Goal: Information Seeking & Learning: Compare options

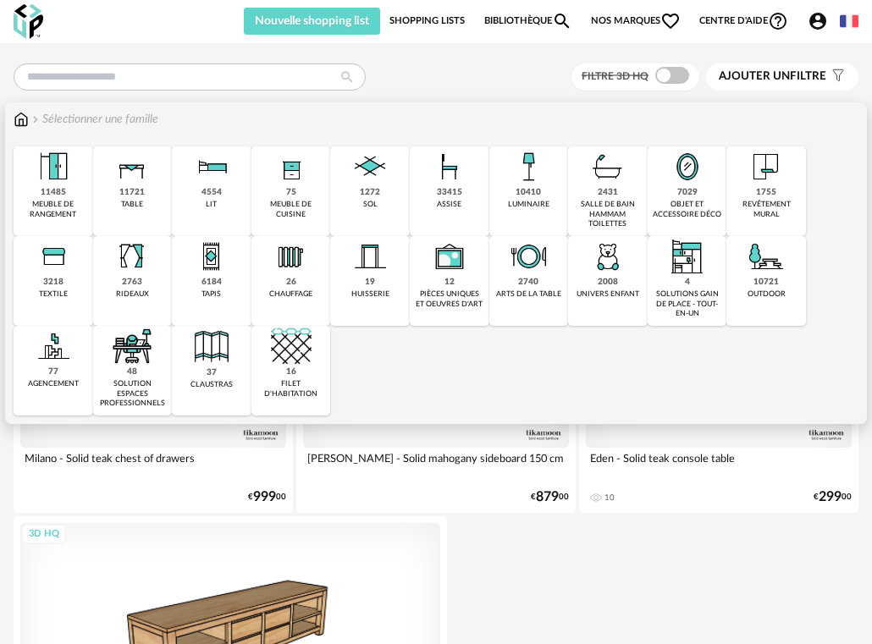
click at [773, 196] on div "1755" at bounding box center [766, 192] width 20 height 11
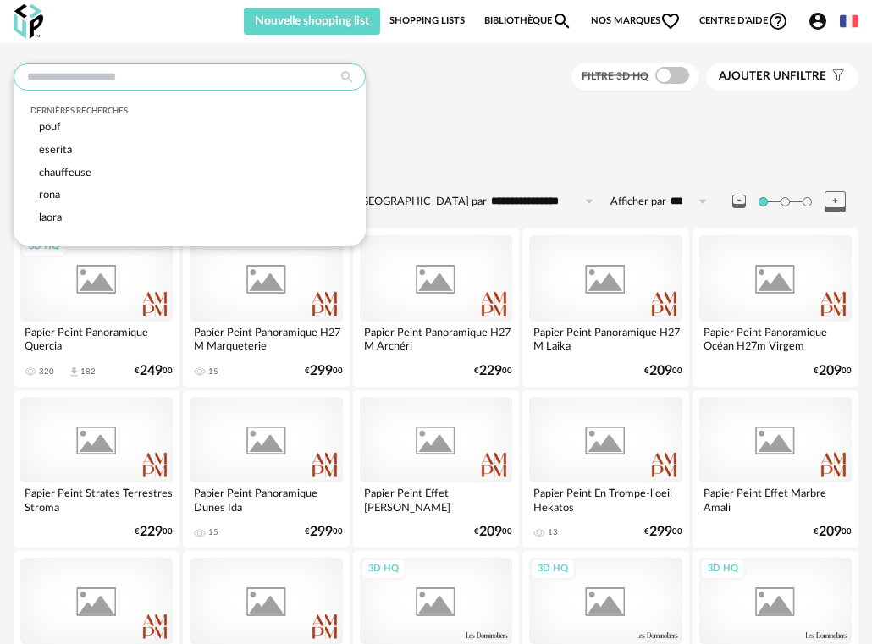
click at [102, 79] on input "text" at bounding box center [190, 77] width 352 height 27
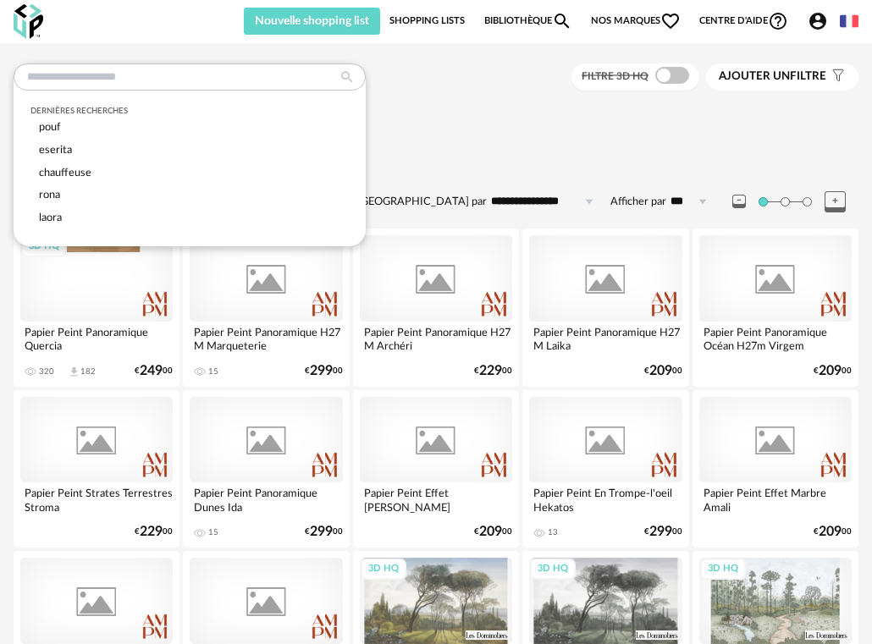
click at [403, 90] on div "Dernières recherches pouf eserita chauffeuse rona laora Filtre 3D HQ Ajouter un…" at bounding box center [436, 78] width 845 height 28
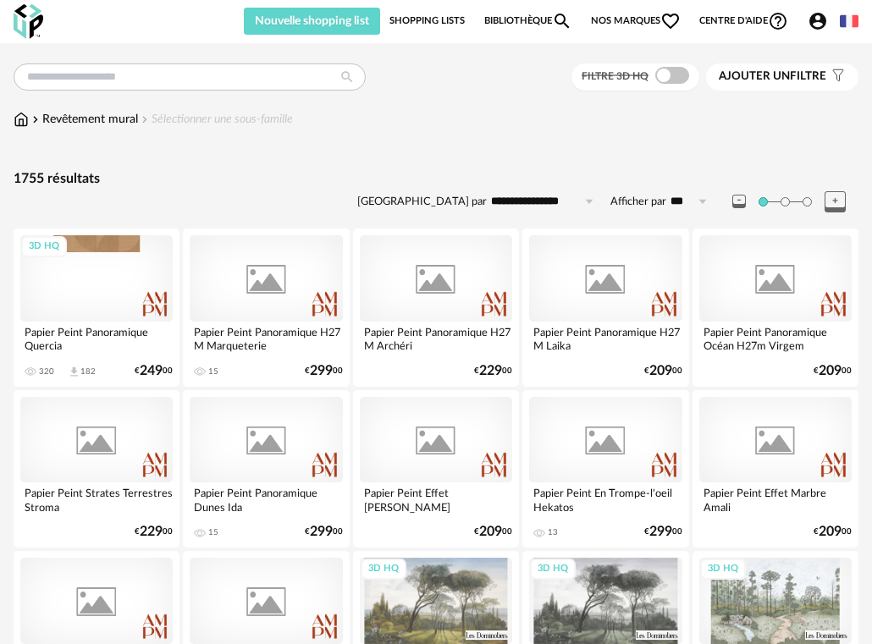
click at [516, 24] on link "Bibliothèque Magnify icon" at bounding box center [528, 21] width 88 height 27
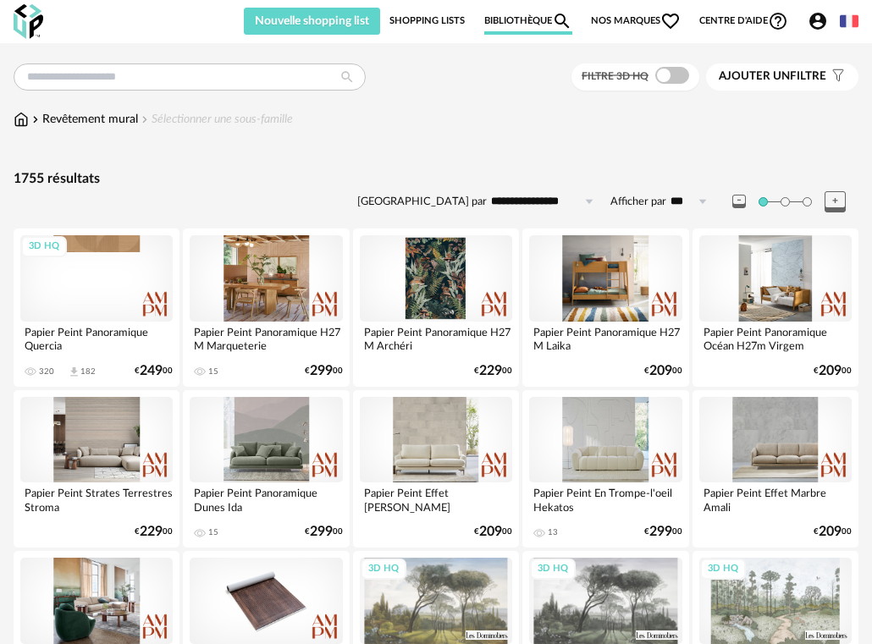
click at [16, 121] on img at bounding box center [21, 119] width 15 height 17
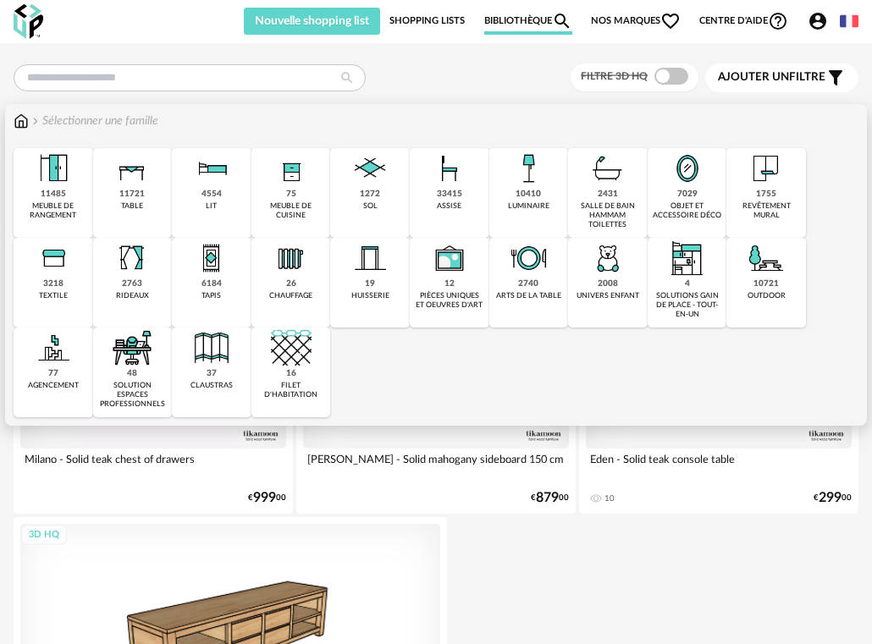
click at [447, 190] on div "33415" at bounding box center [449, 194] width 25 height 11
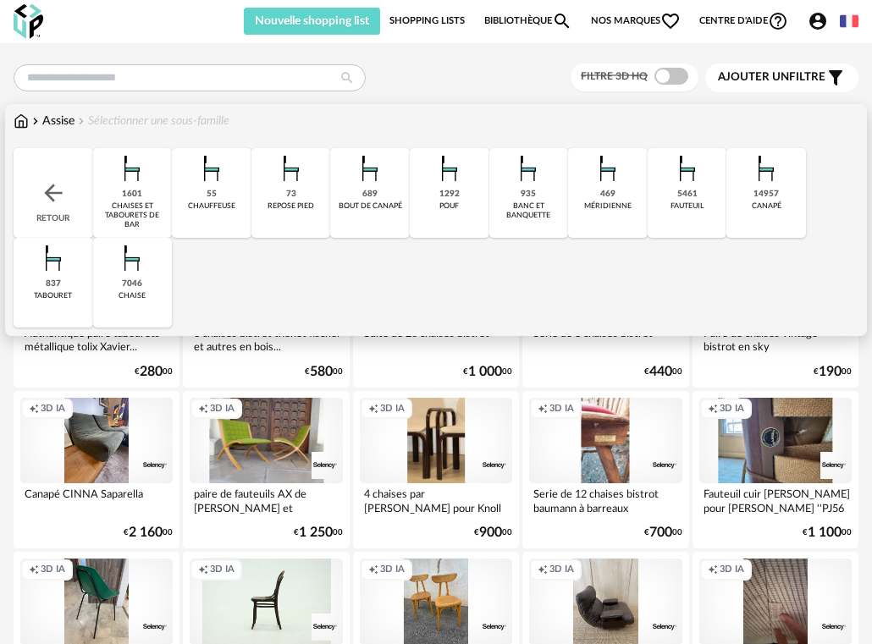
click at [746, 195] on div "14957 canapé" at bounding box center [767, 193] width 80 height 90
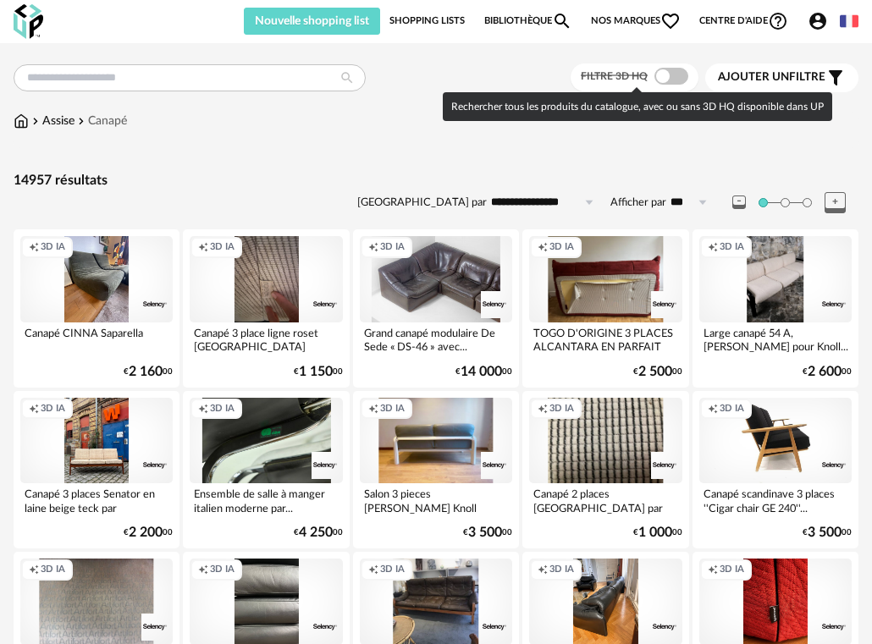
click at [661, 74] on span at bounding box center [672, 76] width 34 height 17
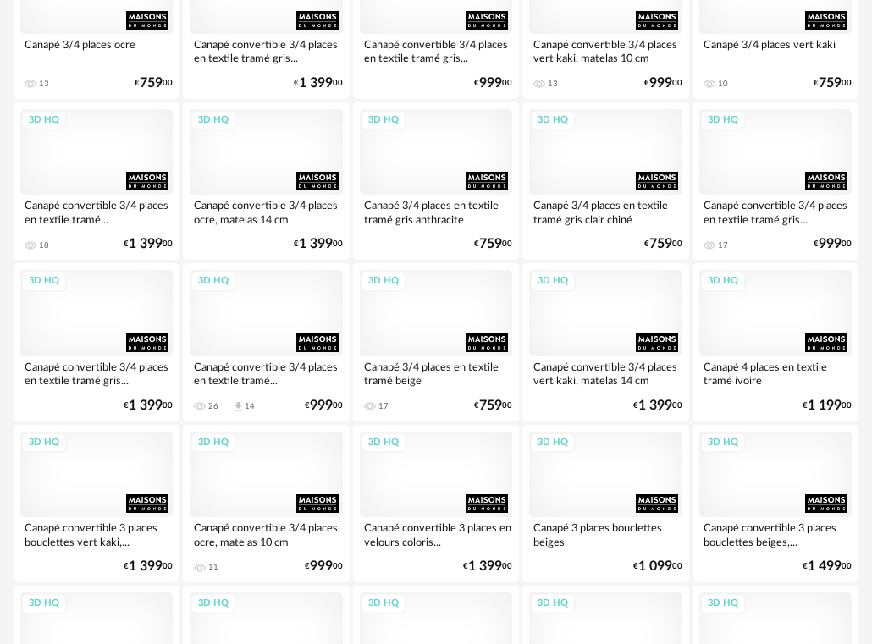
scroll to position [2879, 0]
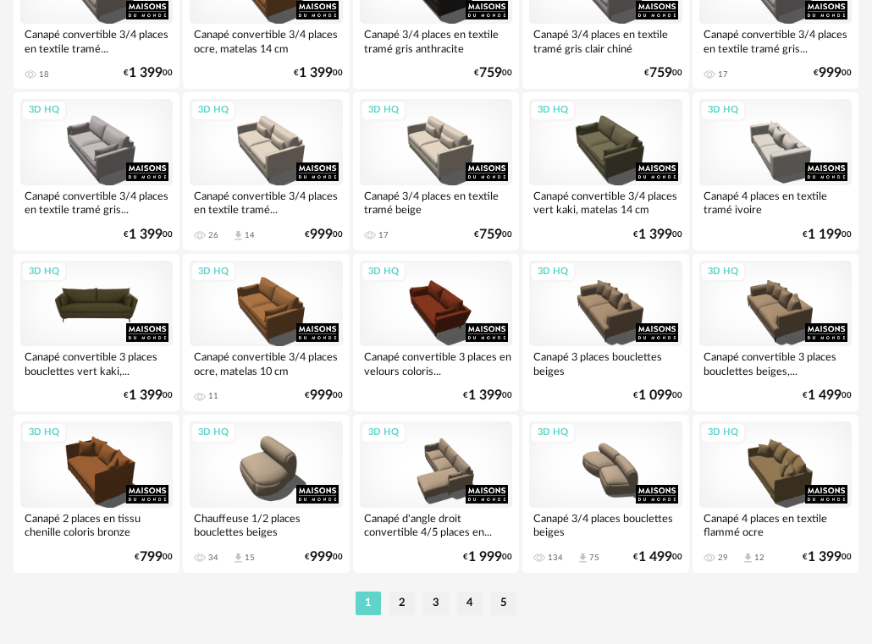
click at [75, 297] on div "3D HQ" at bounding box center [96, 304] width 152 height 86
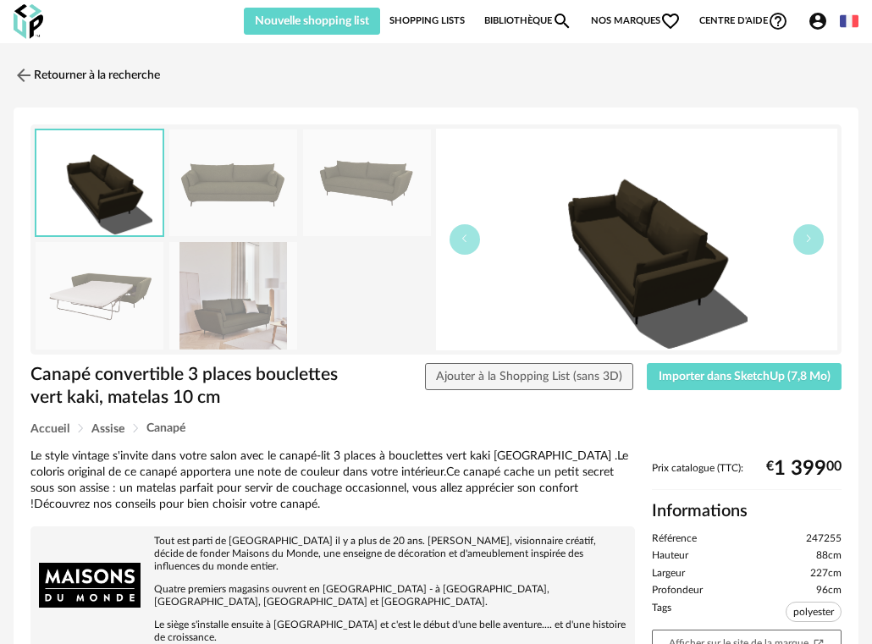
click at [266, 311] on img at bounding box center [233, 296] width 128 height 108
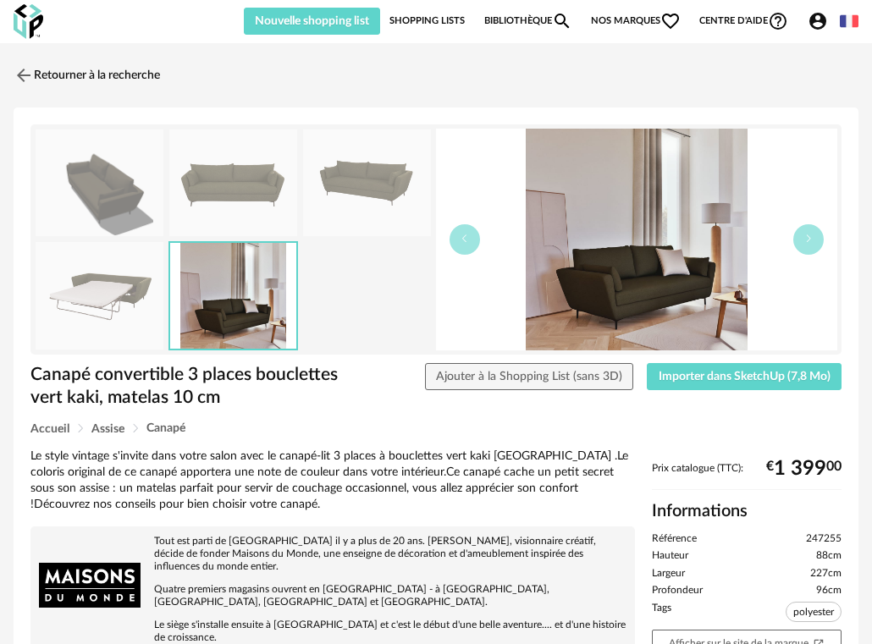
click at [235, 174] on img at bounding box center [233, 184] width 128 height 108
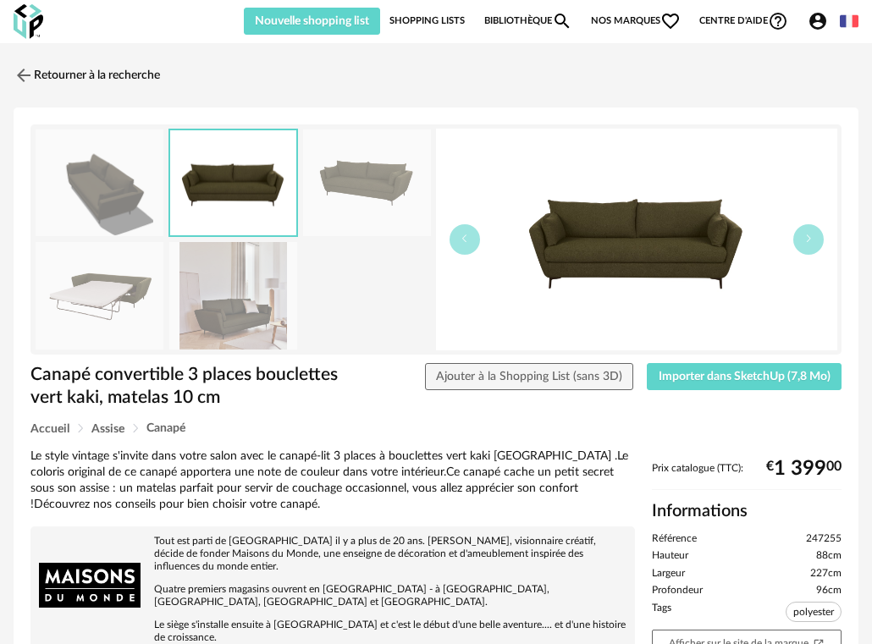
click at [384, 180] on img at bounding box center [367, 184] width 128 height 108
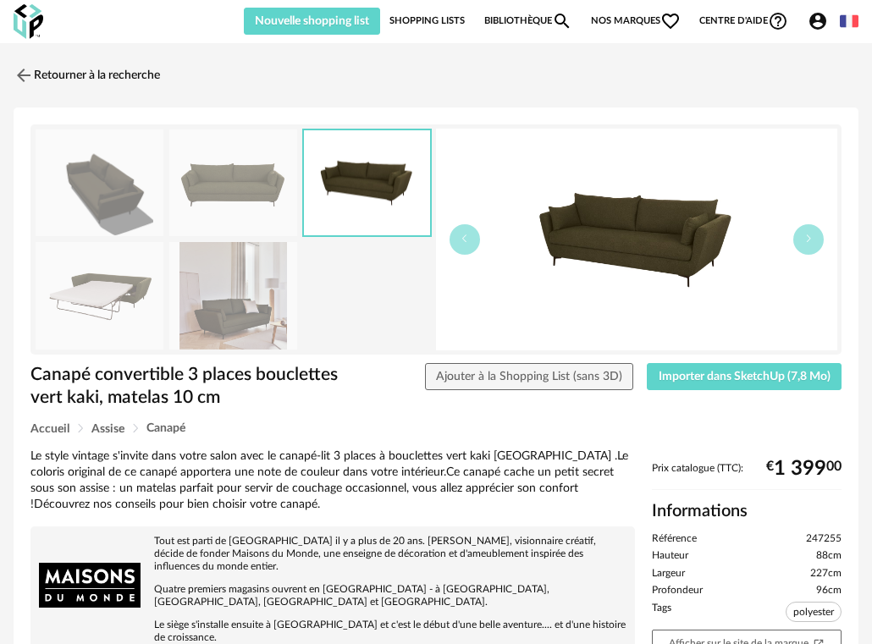
click at [86, 318] on img at bounding box center [100, 296] width 128 height 108
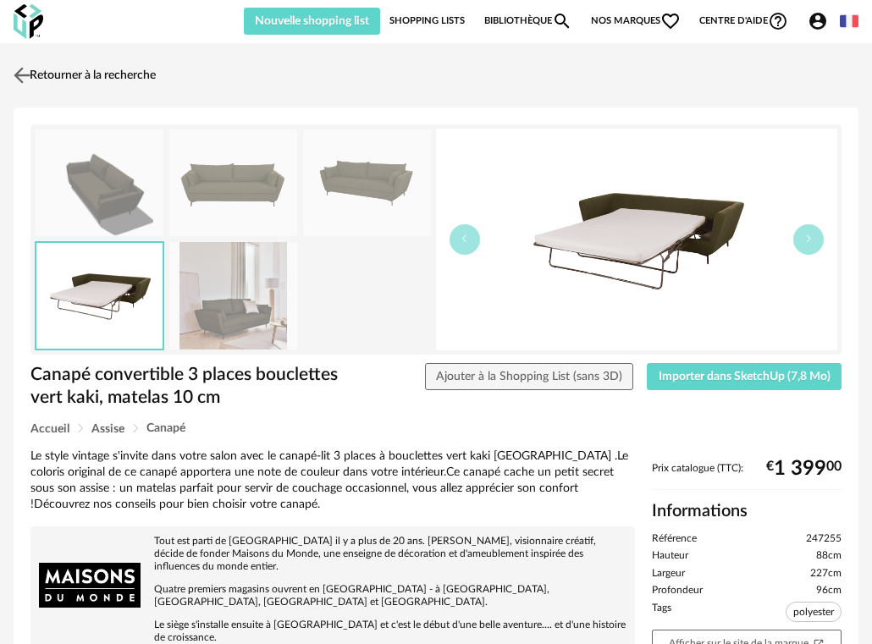
click at [56, 72] on link "Retourner à la recherche" at bounding box center [82, 75] width 146 height 37
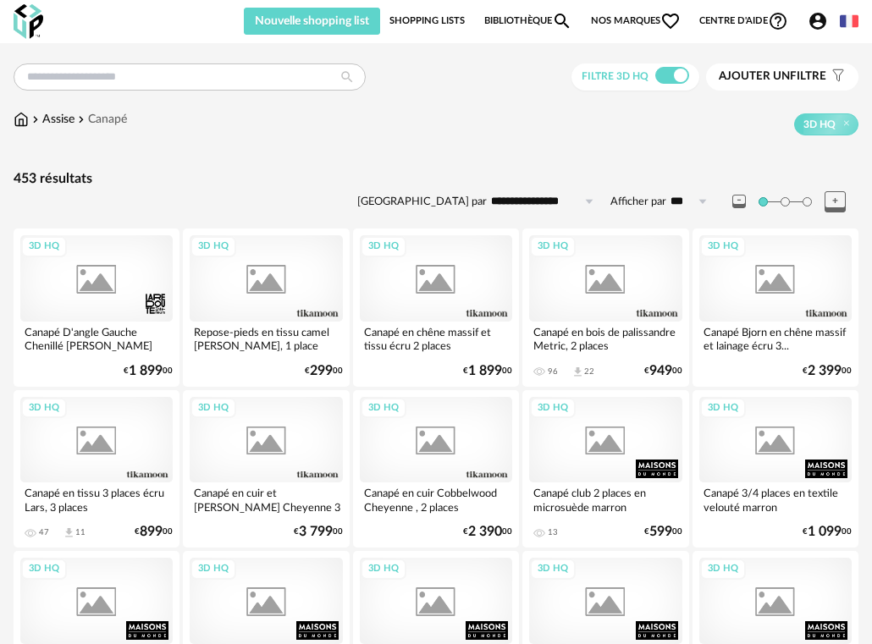
scroll to position [2879, 0]
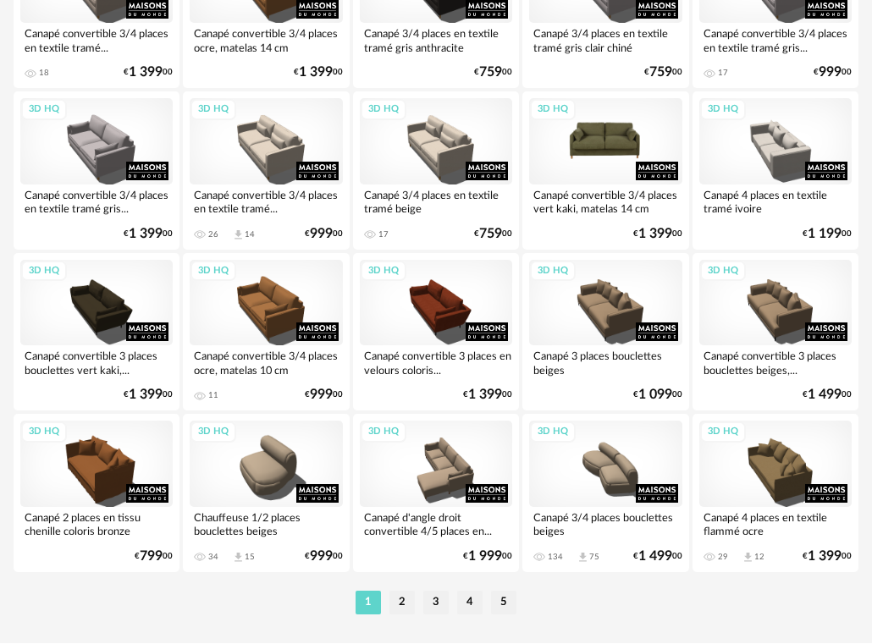
click at [595, 170] on div "3D HQ" at bounding box center [605, 141] width 152 height 86
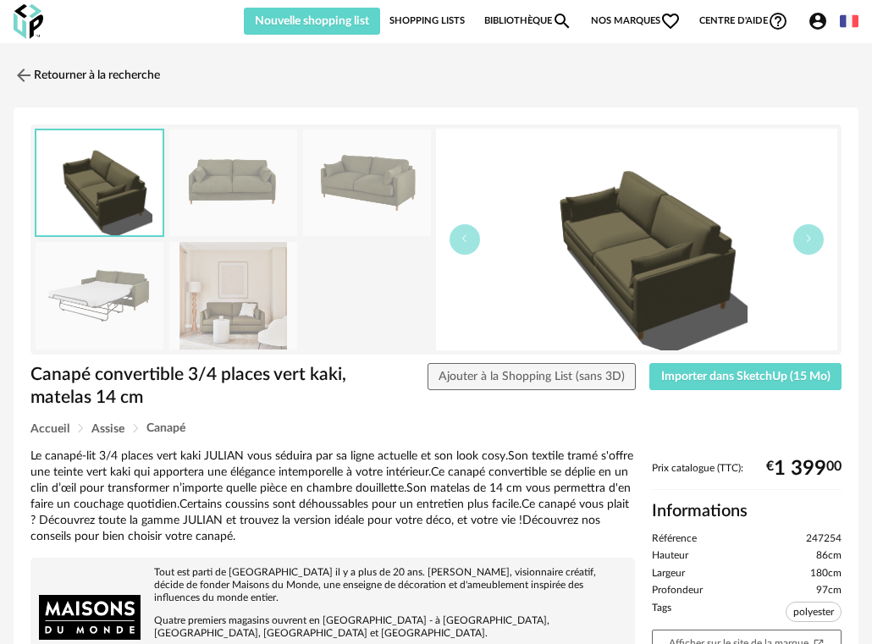
click at [138, 290] on img at bounding box center [100, 296] width 128 height 108
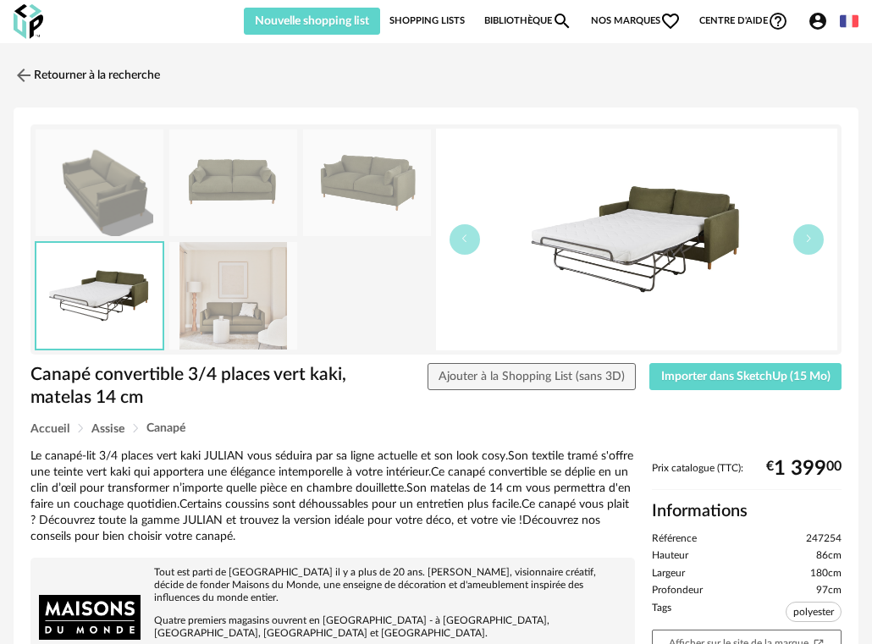
click at [246, 170] on img at bounding box center [233, 184] width 128 height 108
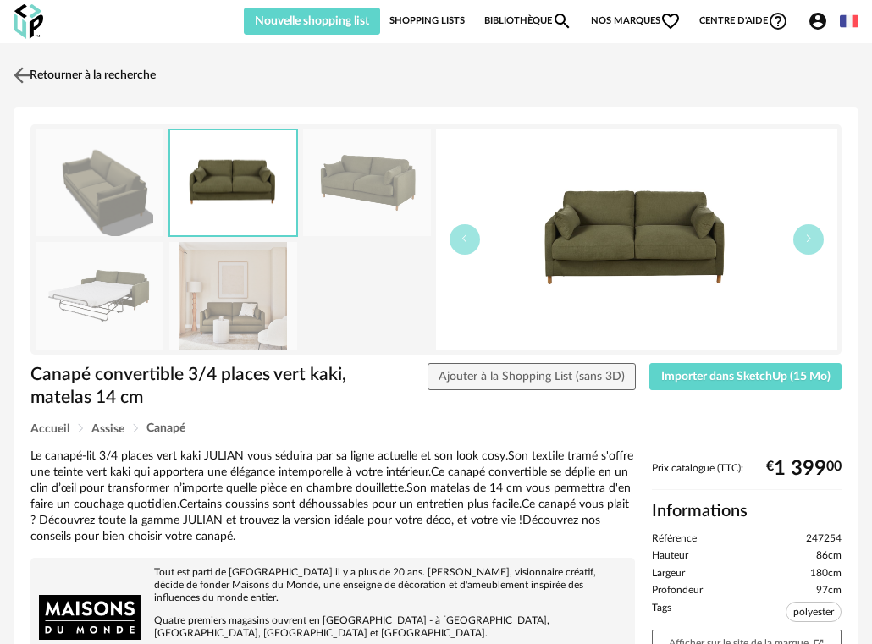
click at [14, 63] on link "Retourner à la recherche" at bounding box center [82, 75] width 146 height 37
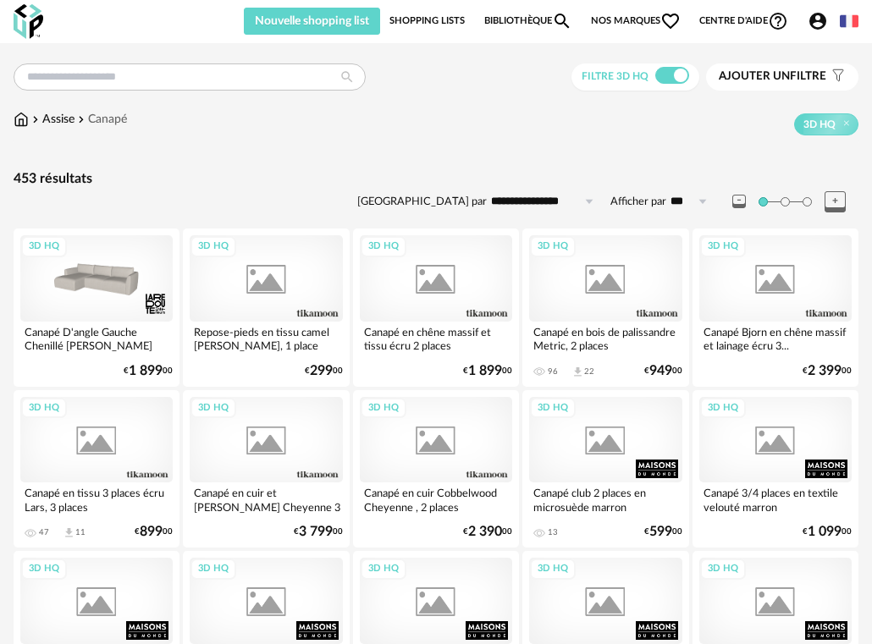
scroll to position [2879, 0]
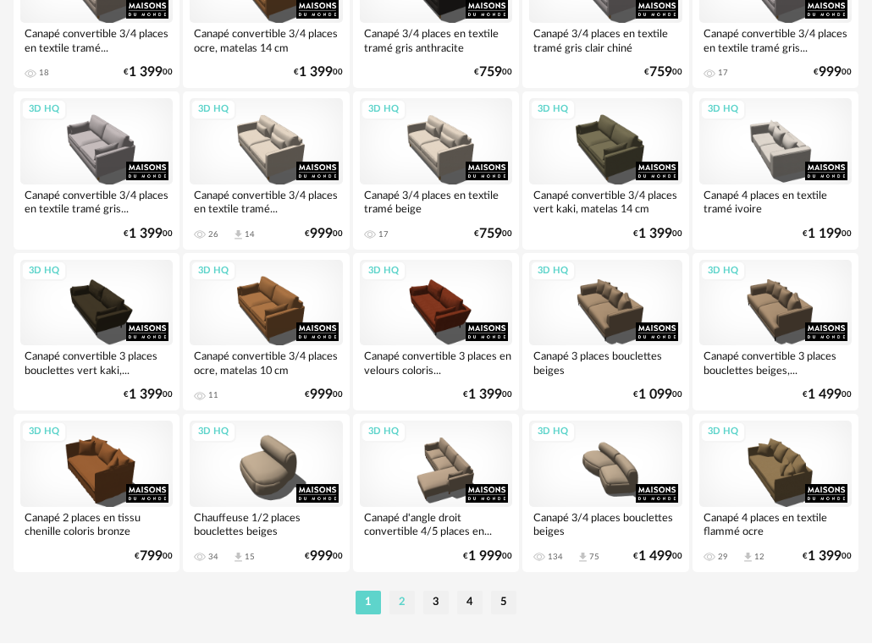
click at [403, 605] on li "2" at bounding box center [402, 603] width 25 height 24
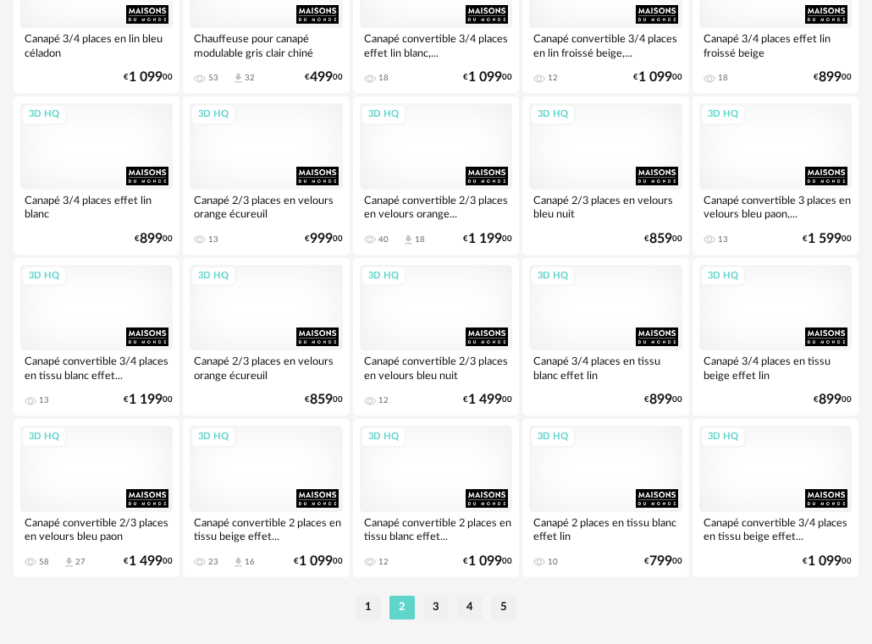
scroll to position [2916, 0]
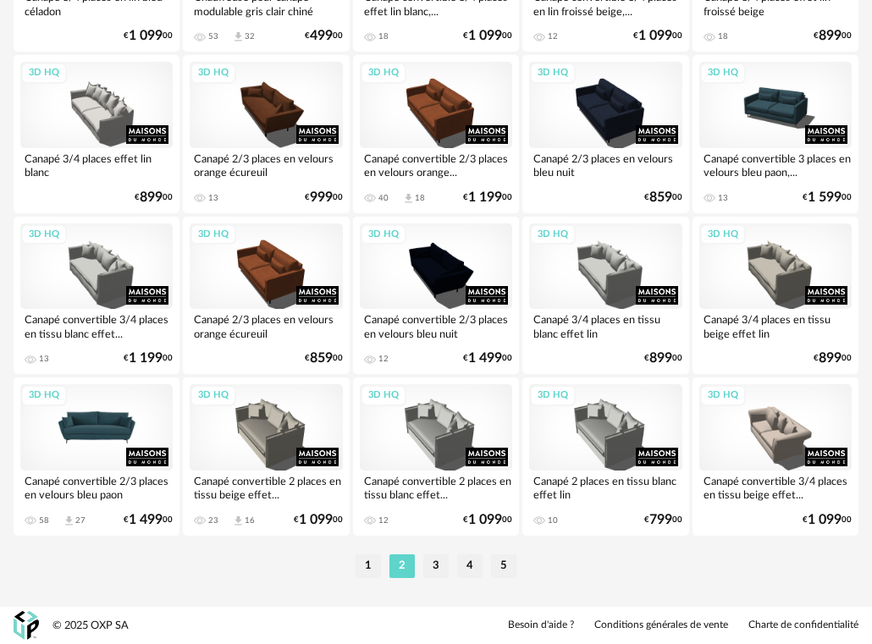
click at [108, 420] on div "3D HQ" at bounding box center [96, 427] width 152 height 86
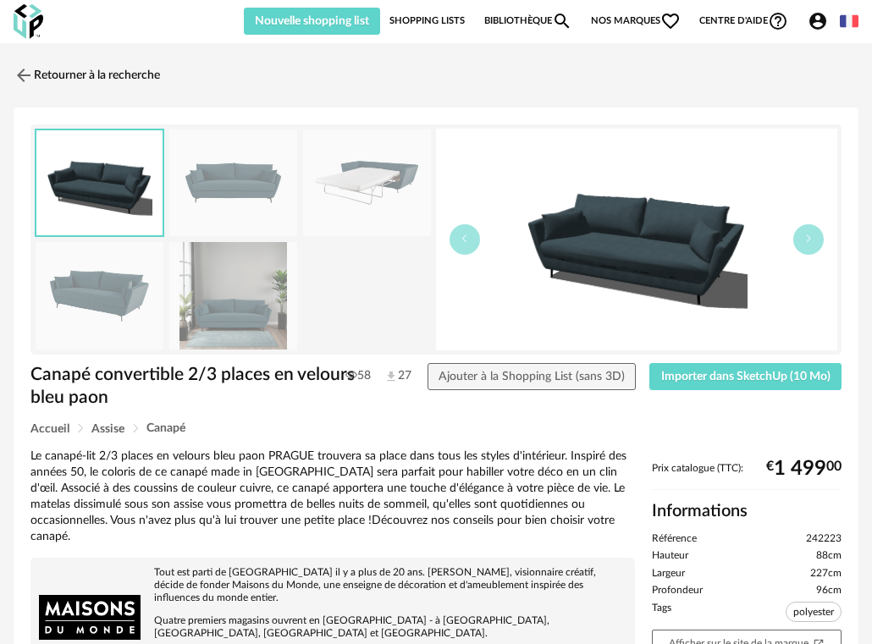
click at [235, 286] on img at bounding box center [233, 296] width 128 height 108
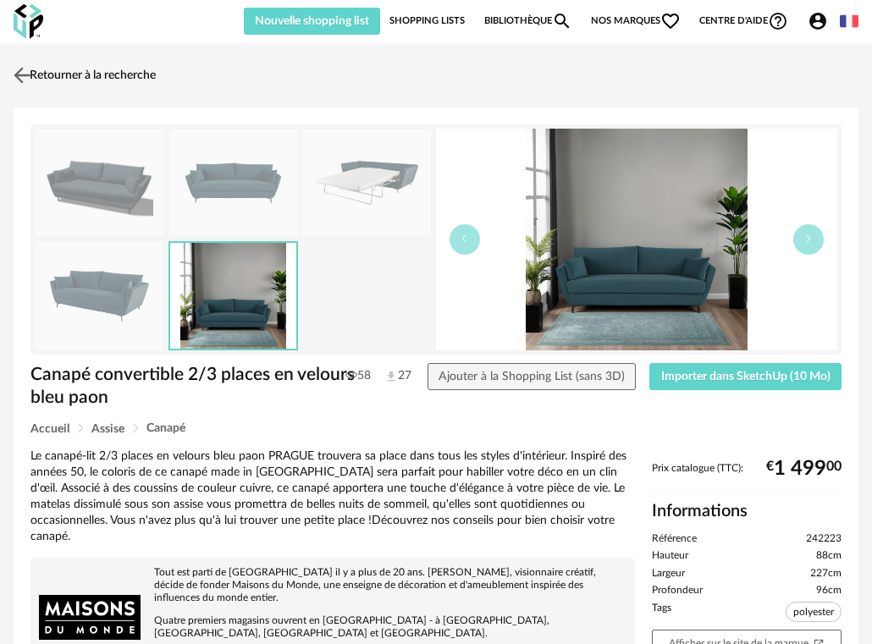
click at [33, 71] on img at bounding box center [22, 75] width 25 height 25
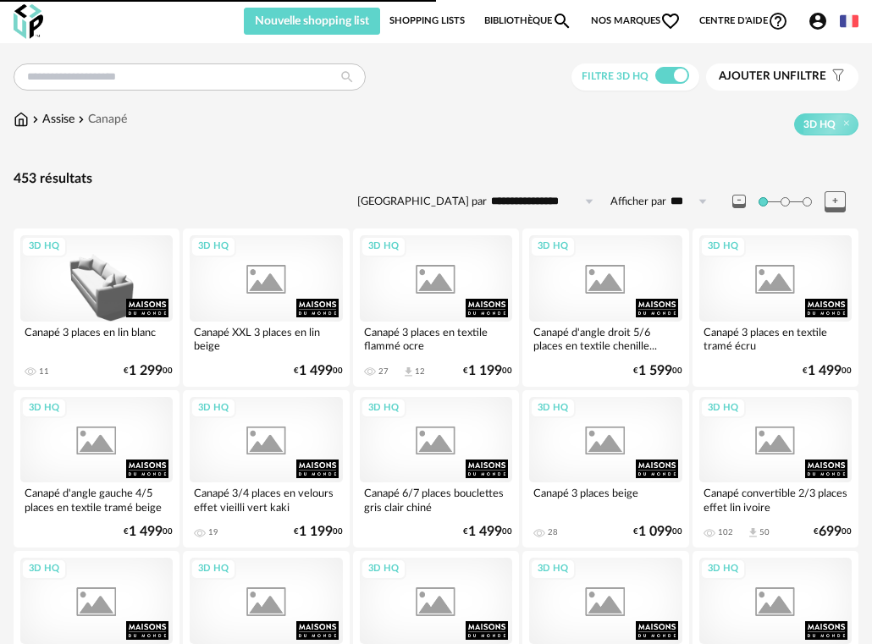
scroll to position [2916, 0]
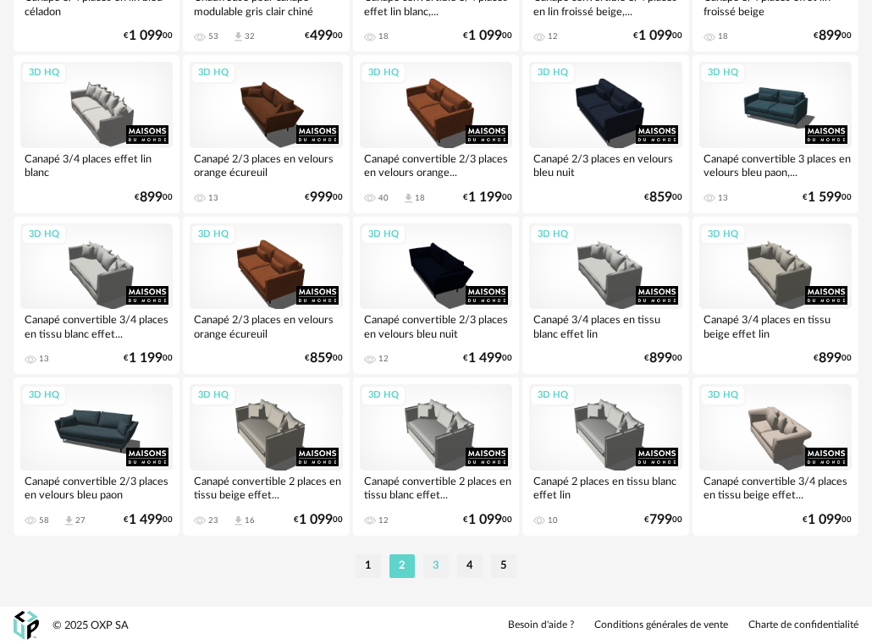
click at [441, 567] on li "3" at bounding box center [435, 567] width 25 height 24
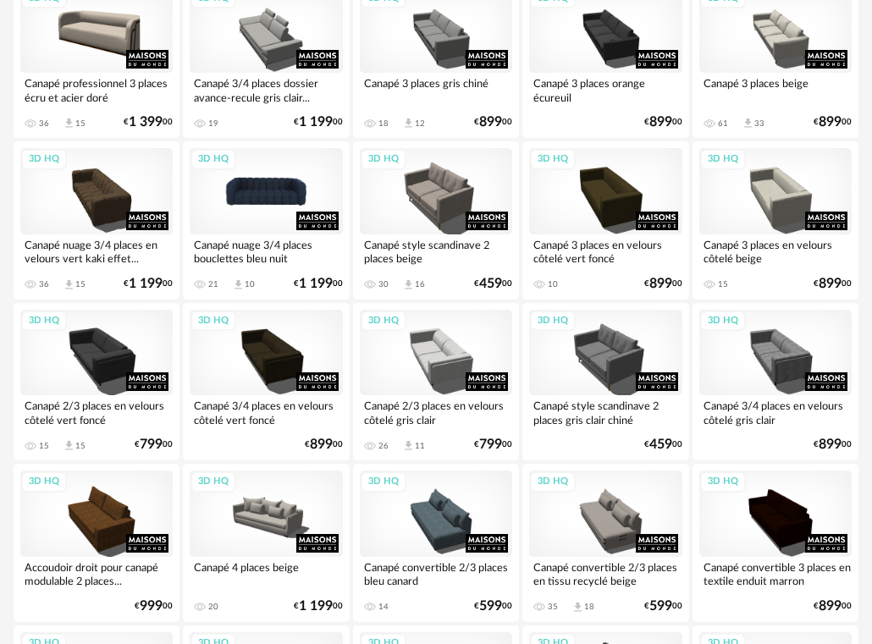
scroll to position [2286, 0]
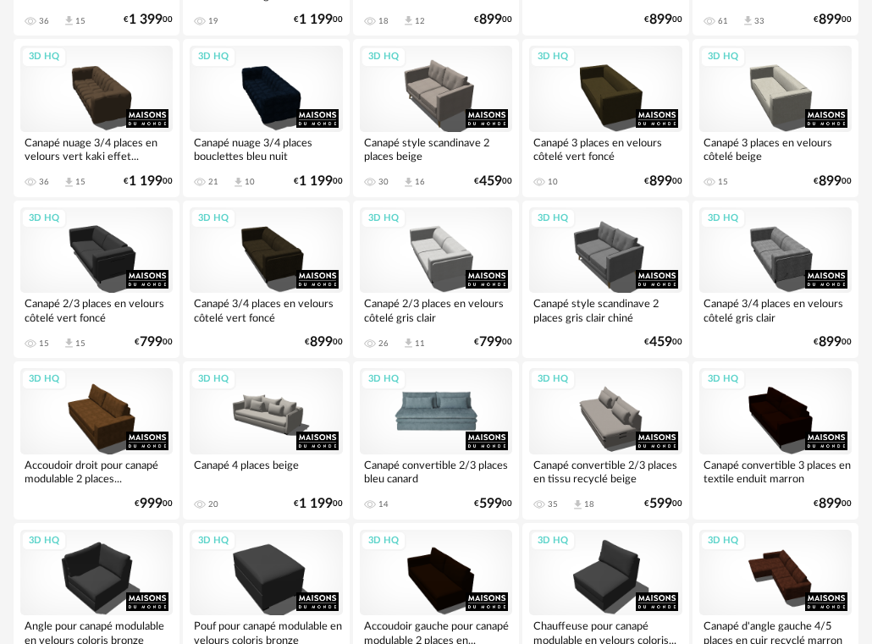
click at [446, 428] on div "3D HQ" at bounding box center [436, 411] width 152 height 86
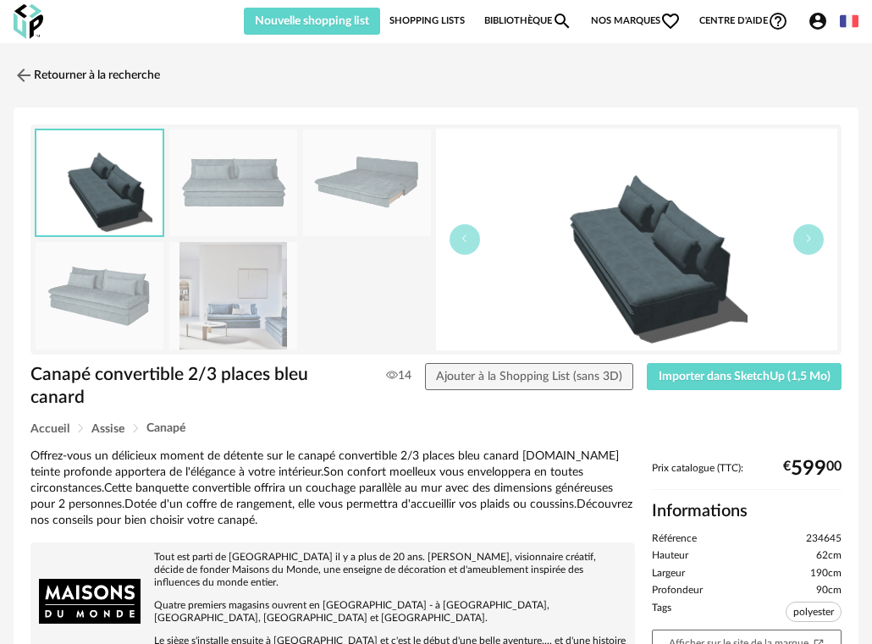
click at [336, 178] on img at bounding box center [367, 184] width 128 height 108
click at [26, 75] on img at bounding box center [22, 75] width 25 height 25
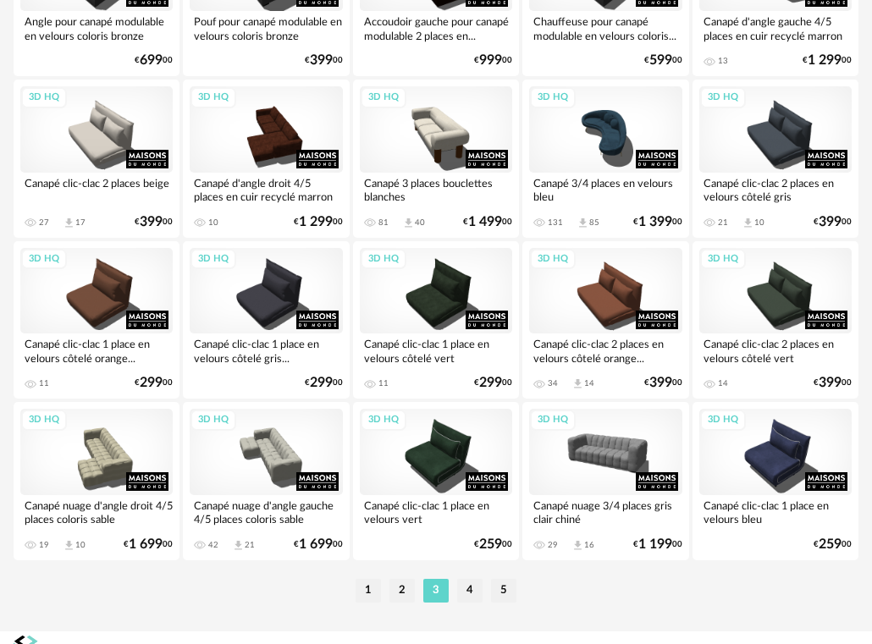
scroll to position [2895, 0]
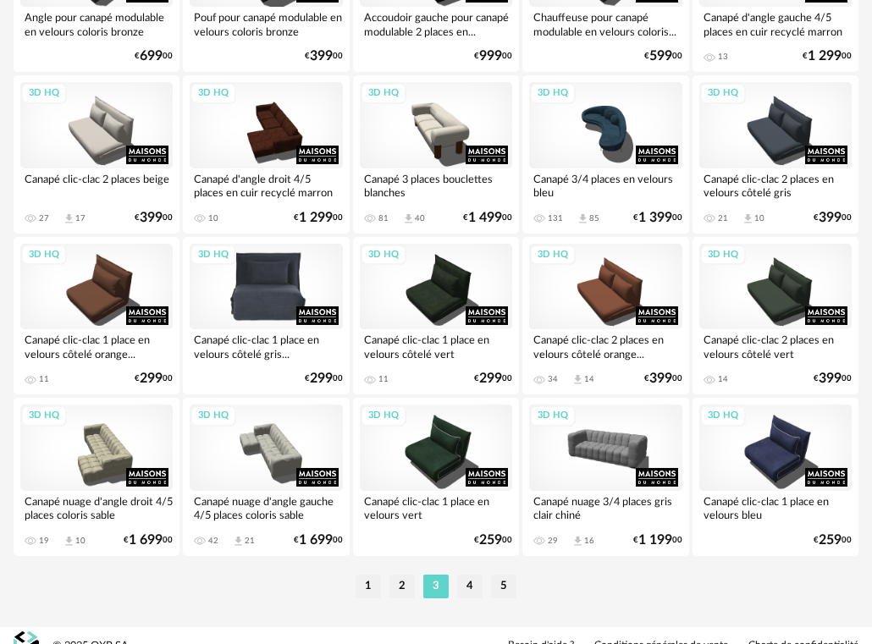
click at [287, 290] on div "3D HQ" at bounding box center [266, 287] width 152 height 86
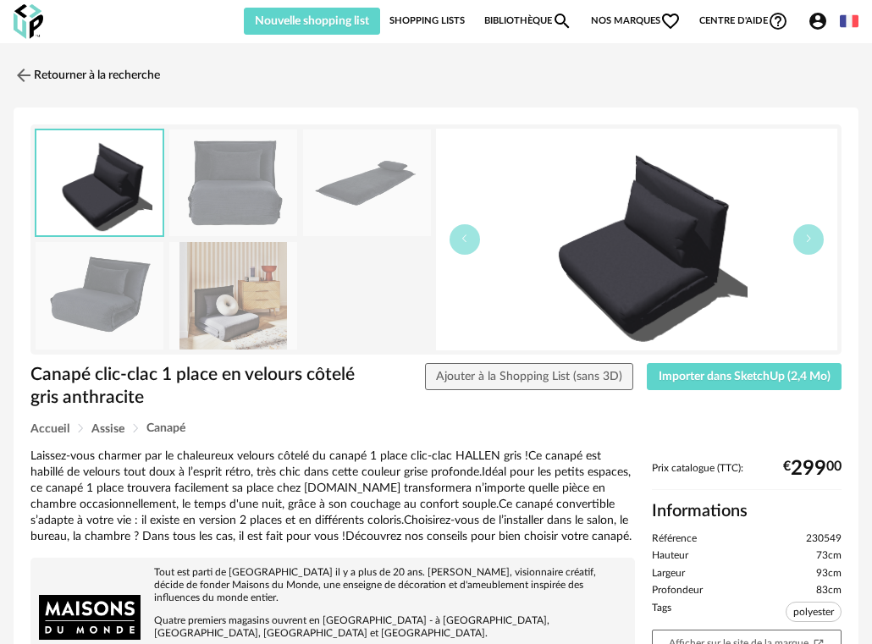
click at [228, 326] on img at bounding box center [233, 296] width 128 height 108
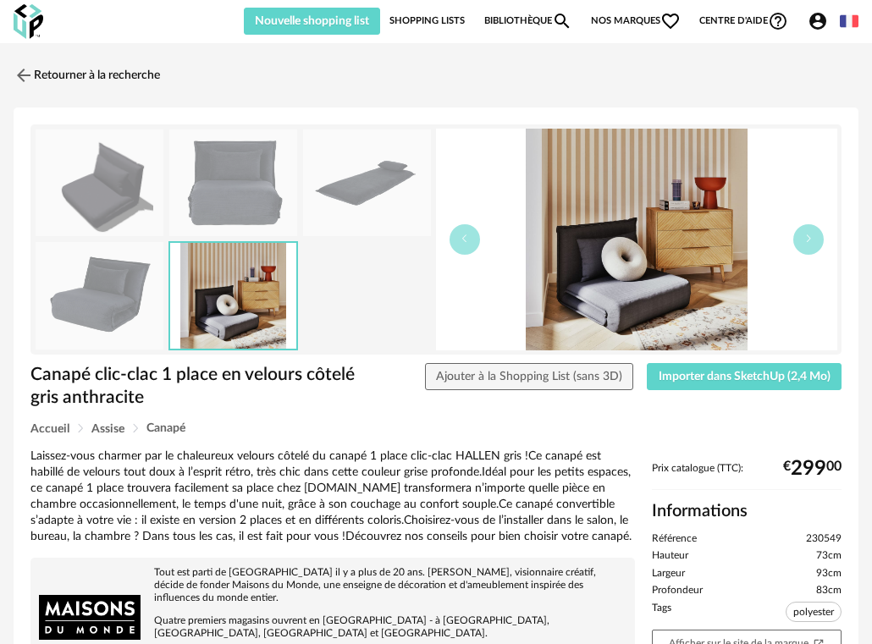
click at [80, 297] on img at bounding box center [100, 296] width 128 height 108
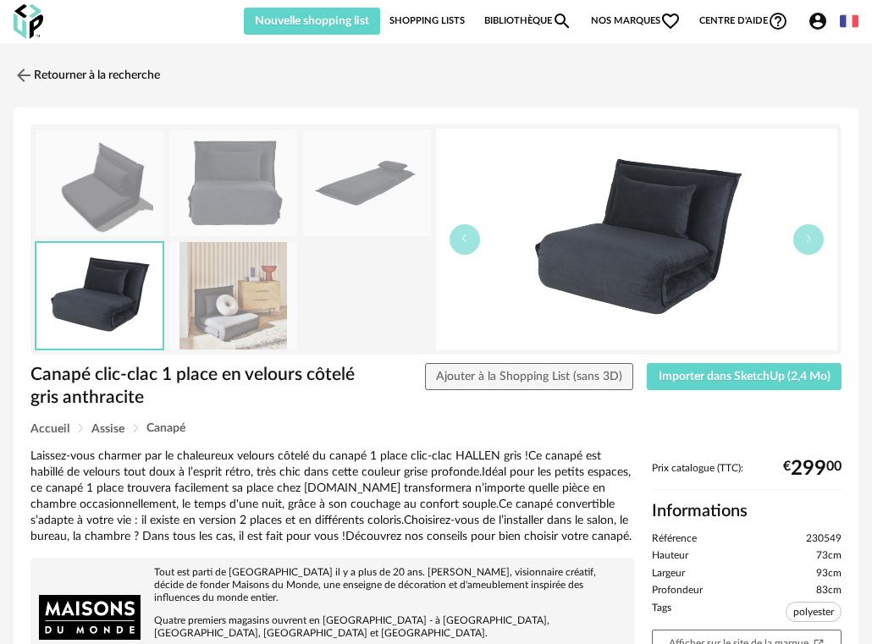
click at [107, 187] on img at bounding box center [100, 184] width 128 height 108
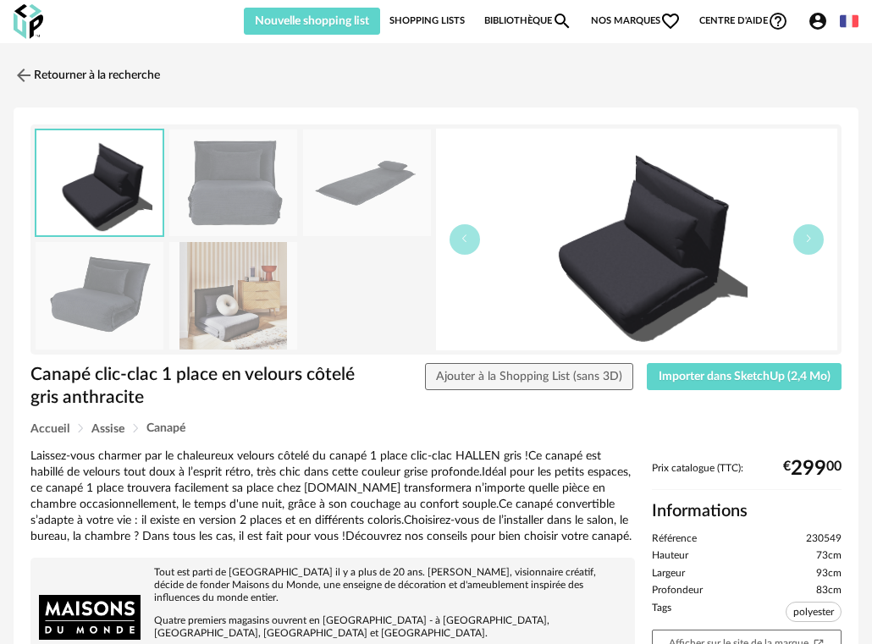
click at [213, 172] on img at bounding box center [233, 184] width 128 height 108
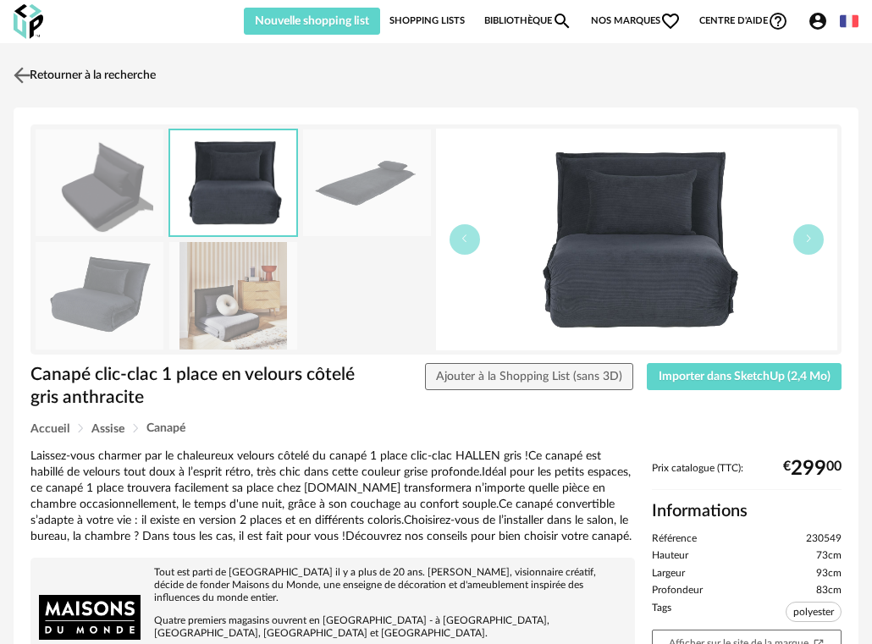
click at [16, 75] on img at bounding box center [22, 75] width 25 height 25
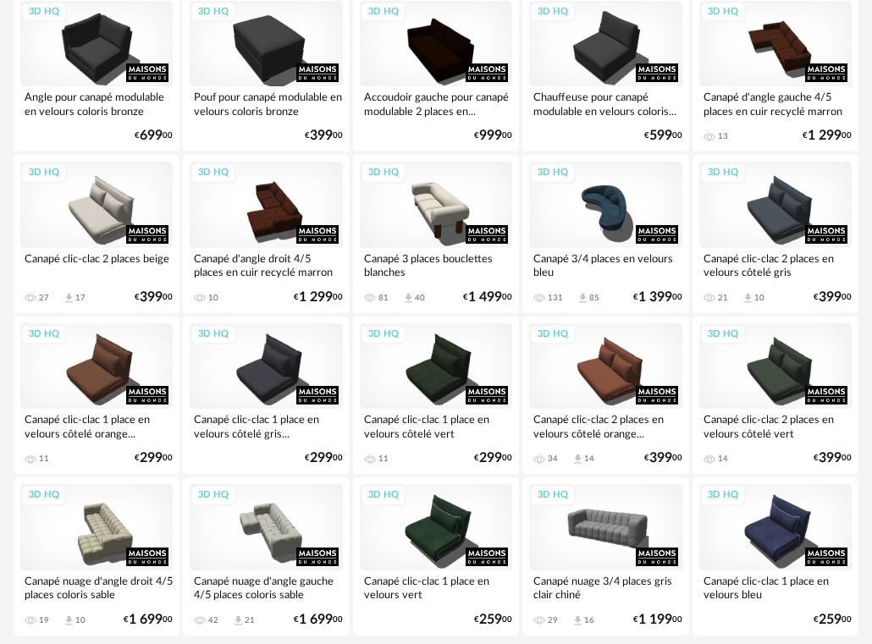
scroll to position [2900, 0]
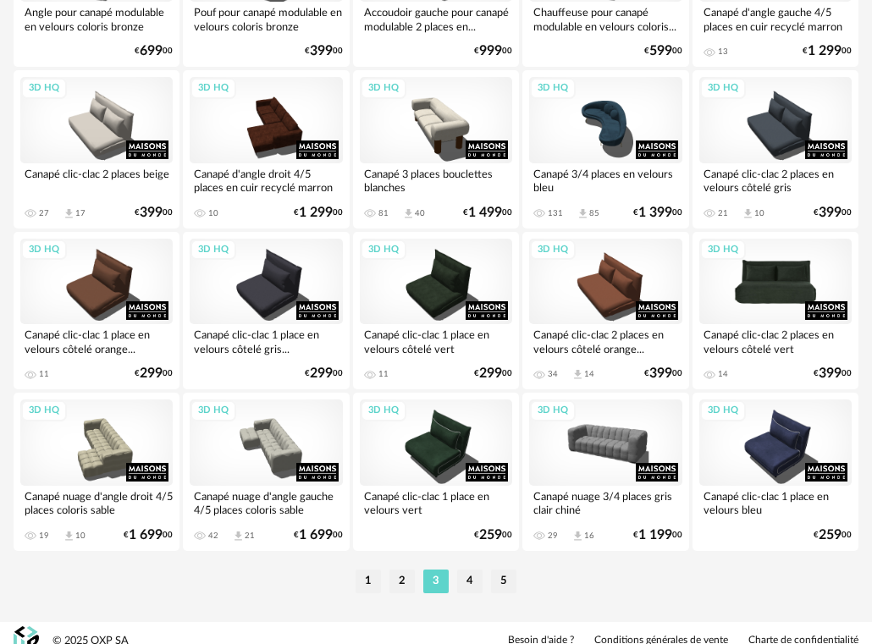
click at [780, 279] on div "3D HQ" at bounding box center [775, 282] width 152 height 86
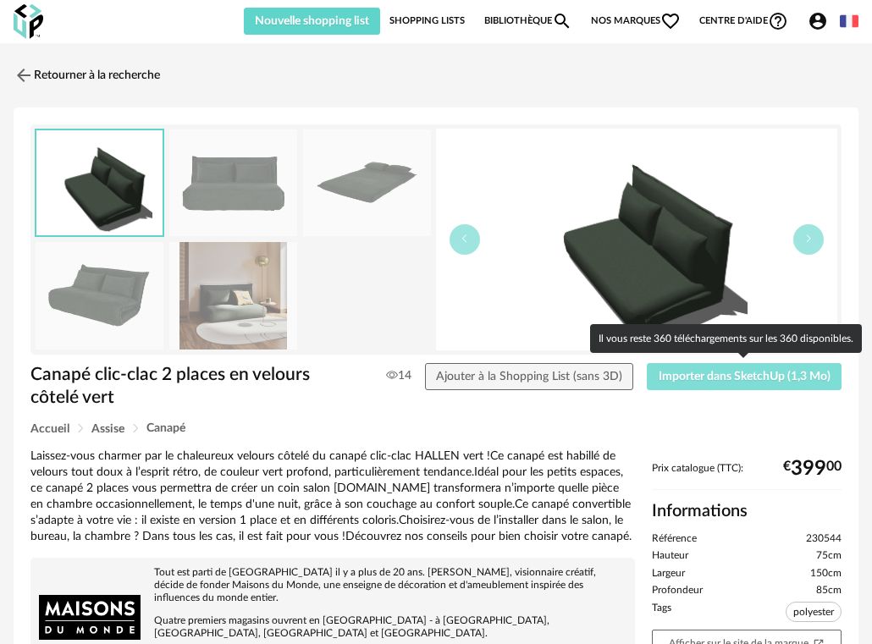
click at [668, 376] on span "Importer dans SketchUp (1,3 Mo)" at bounding box center [745, 377] width 172 height 12
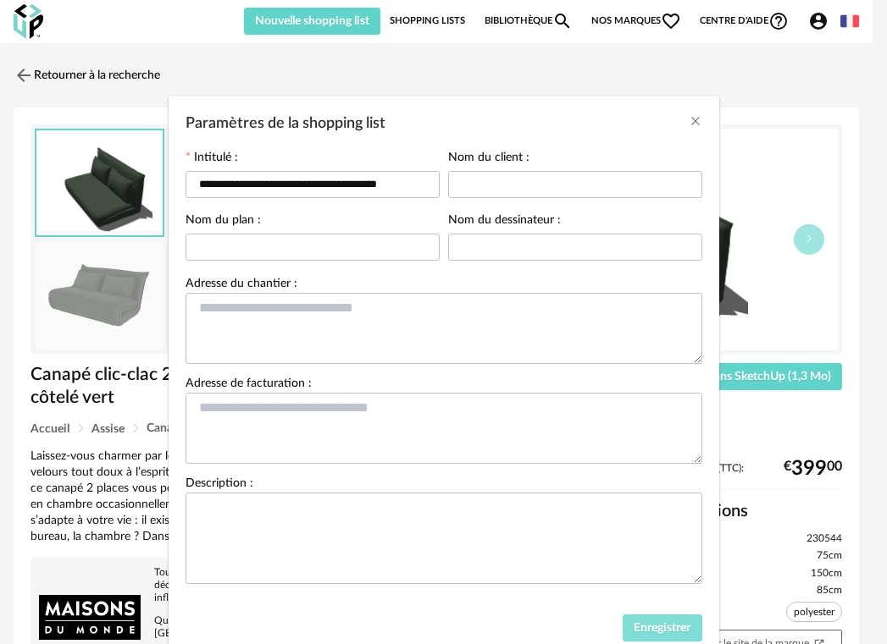
click at [650, 622] on span "Enregistrer" at bounding box center [661, 628] width 57 height 12
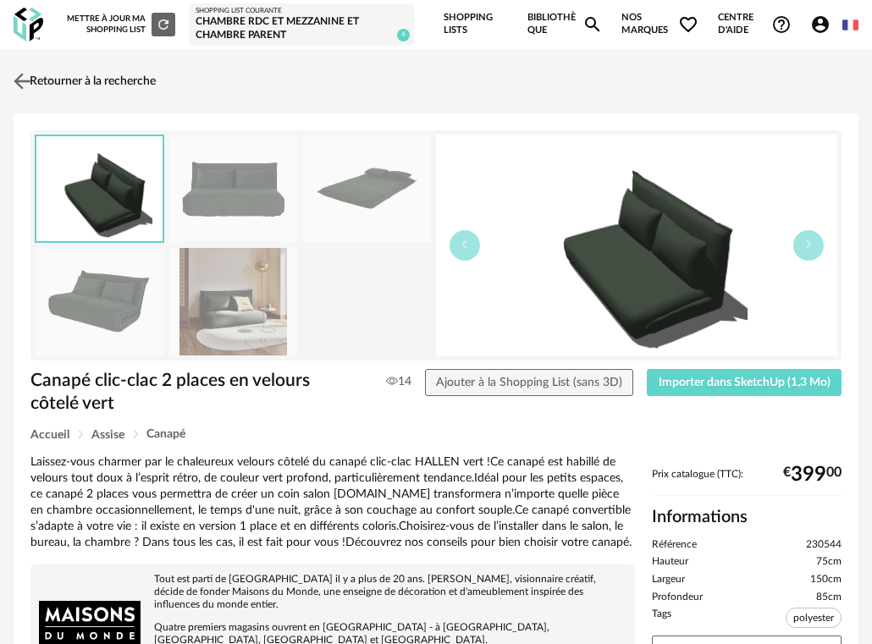
click at [64, 73] on link "Retourner à la recherche" at bounding box center [82, 81] width 146 height 37
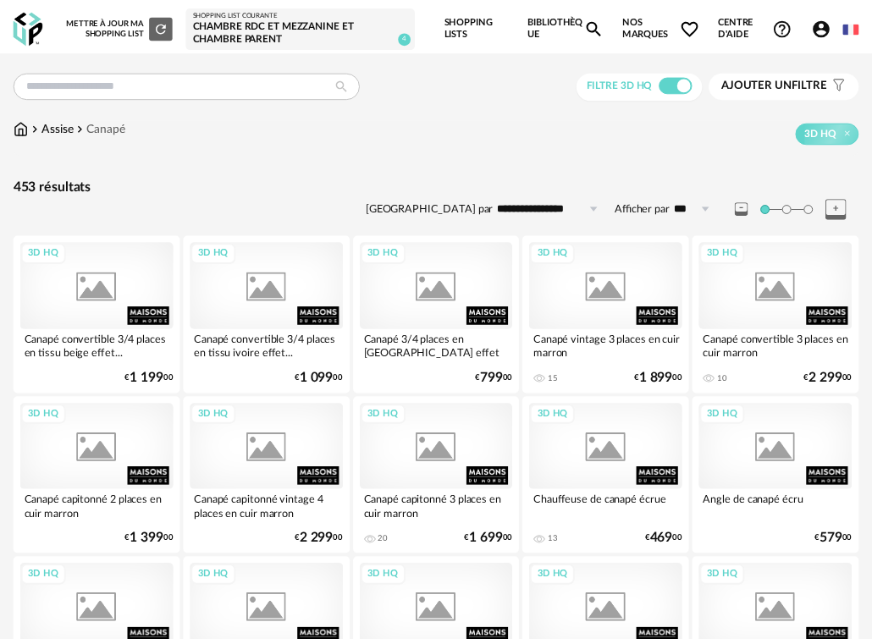
scroll to position [2872, 0]
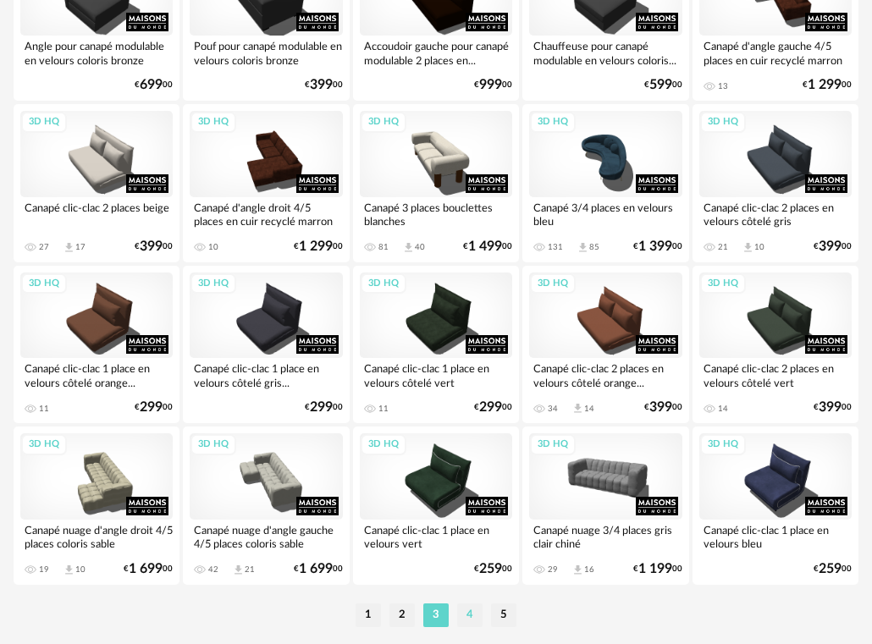
click at [470, 618] on li "4" at bounding box center [469, 616] width 25 height 24
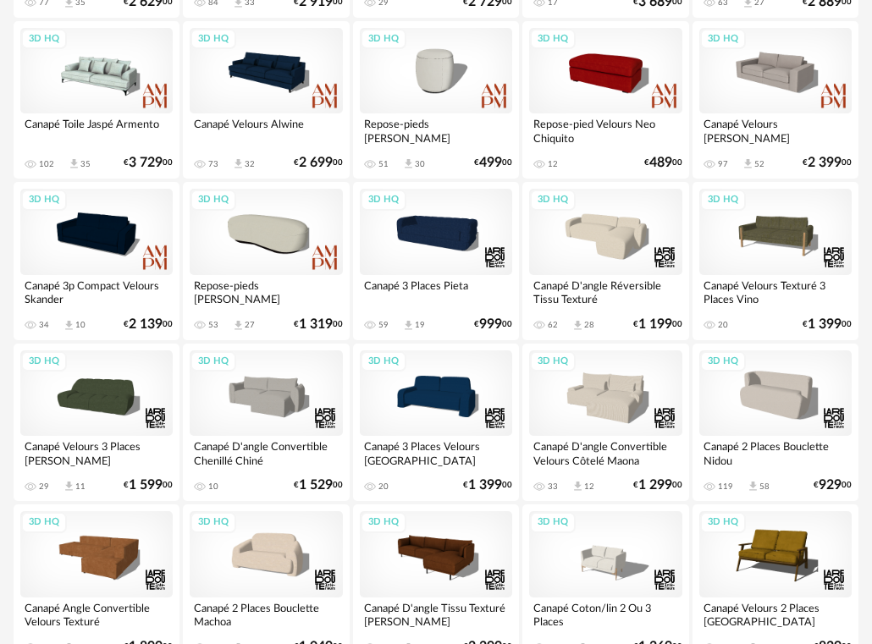
scroll to position [2920, 0]
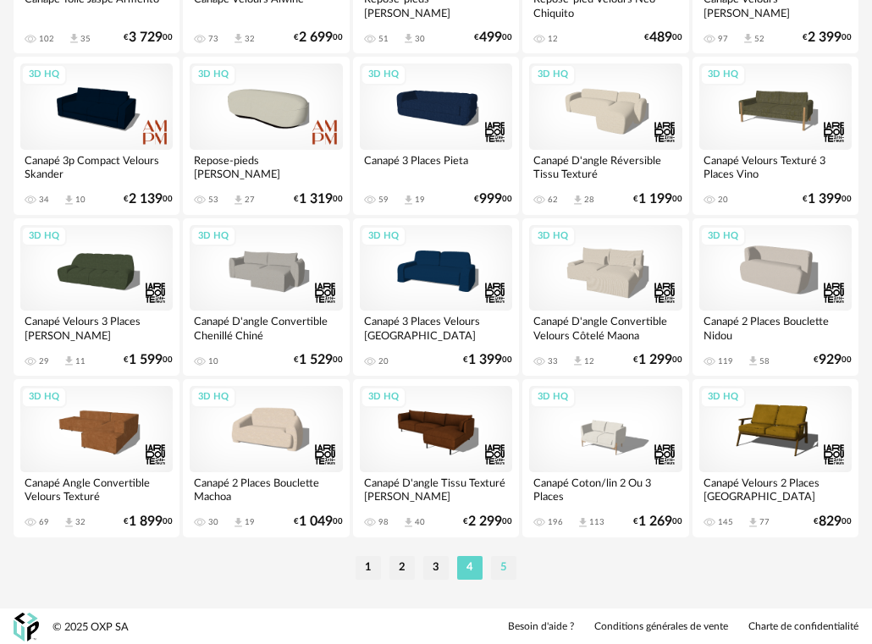
click at [499, 563] on li "5" at bounding box center [503, 568] width 25 height 24
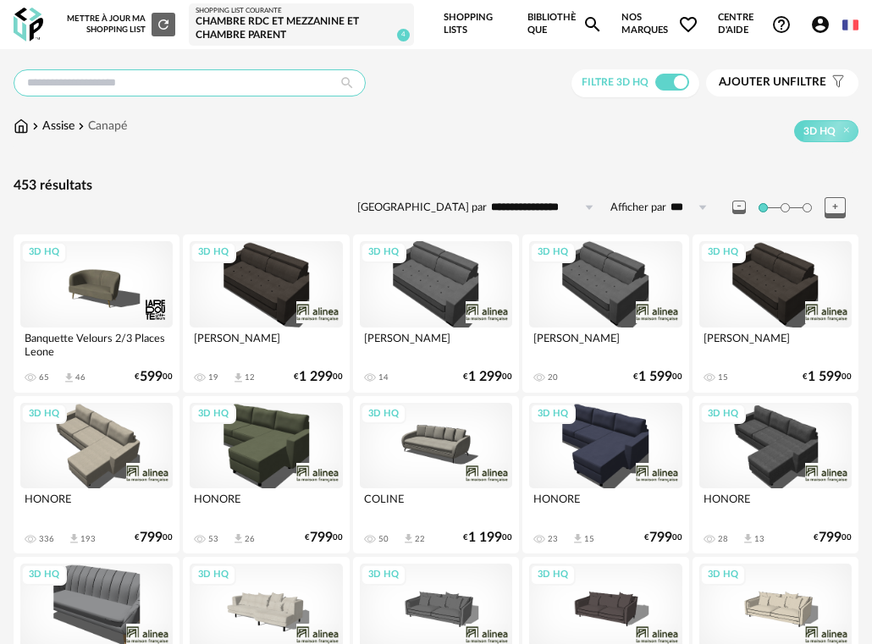
click at [240, 75] on input "text" at bounding box center [190, 82] width 352 height 27
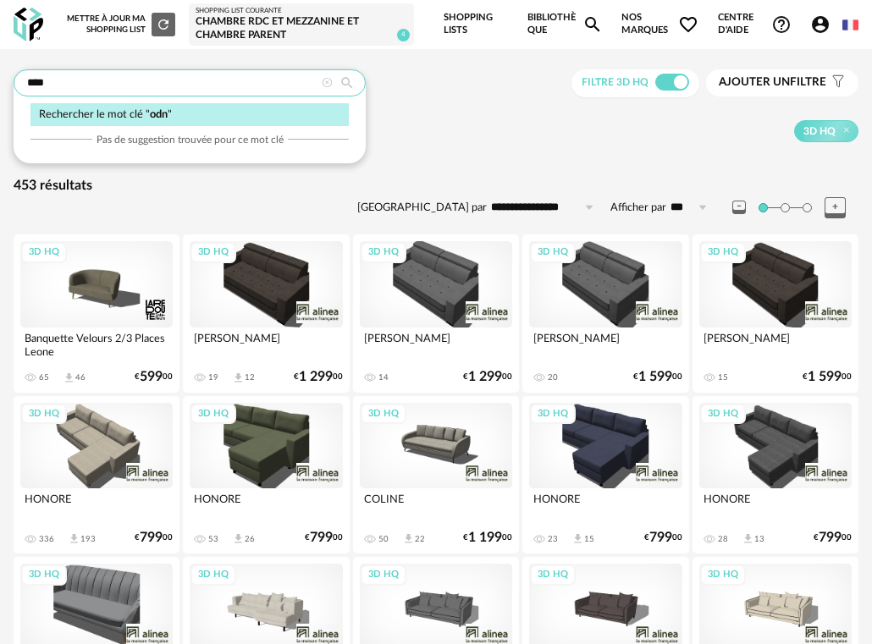
type input "****"
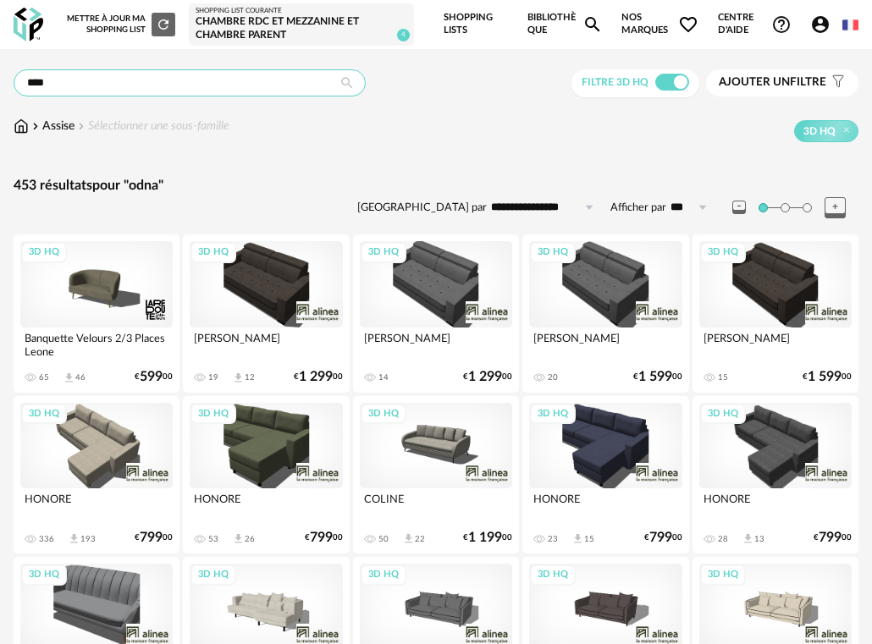
type input "**********"
type input "****"
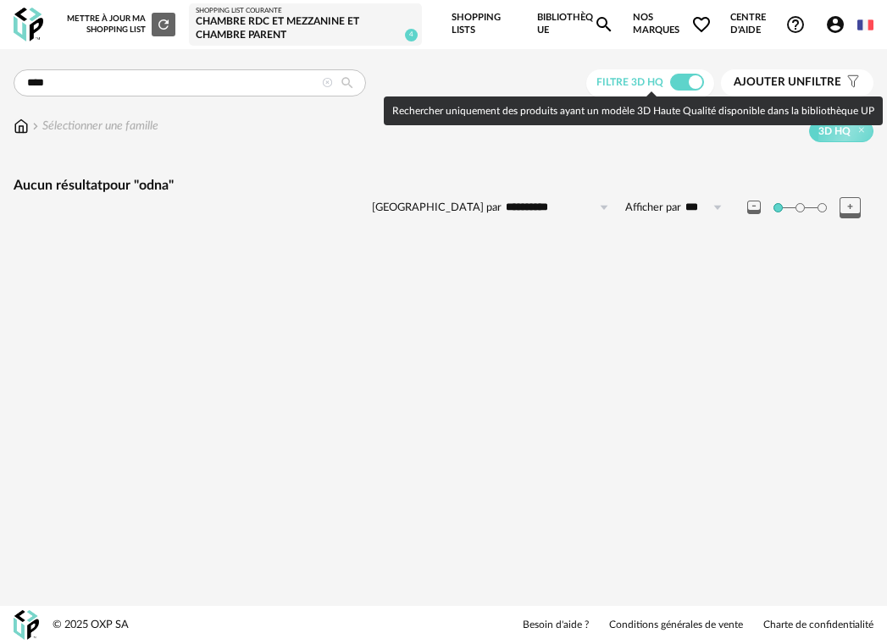
click at [680, 83] on span at bounding box center [687, 82] width 34 height 17
